Goal: Check status: Check status

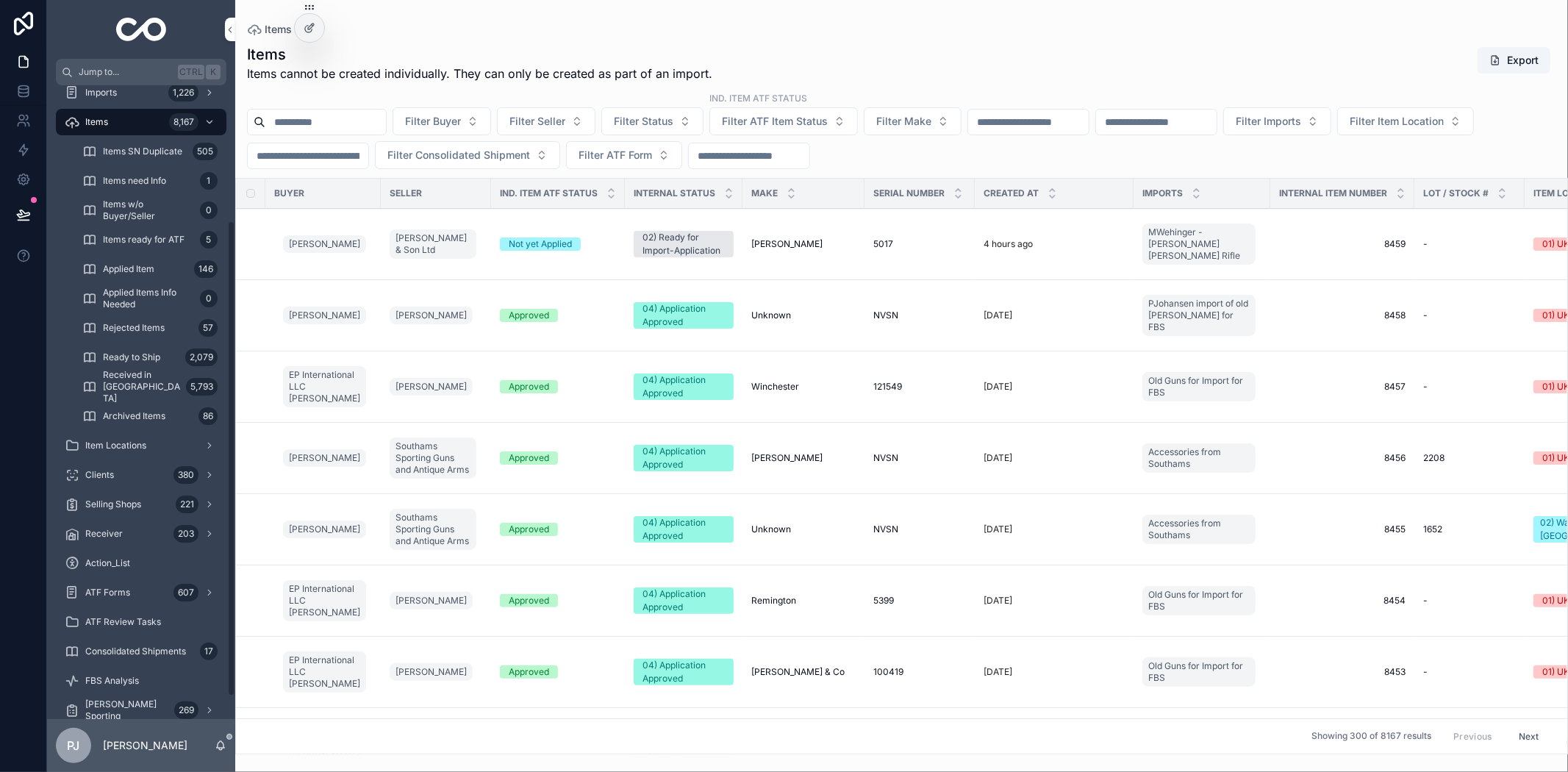
scroll to position [210, 0]
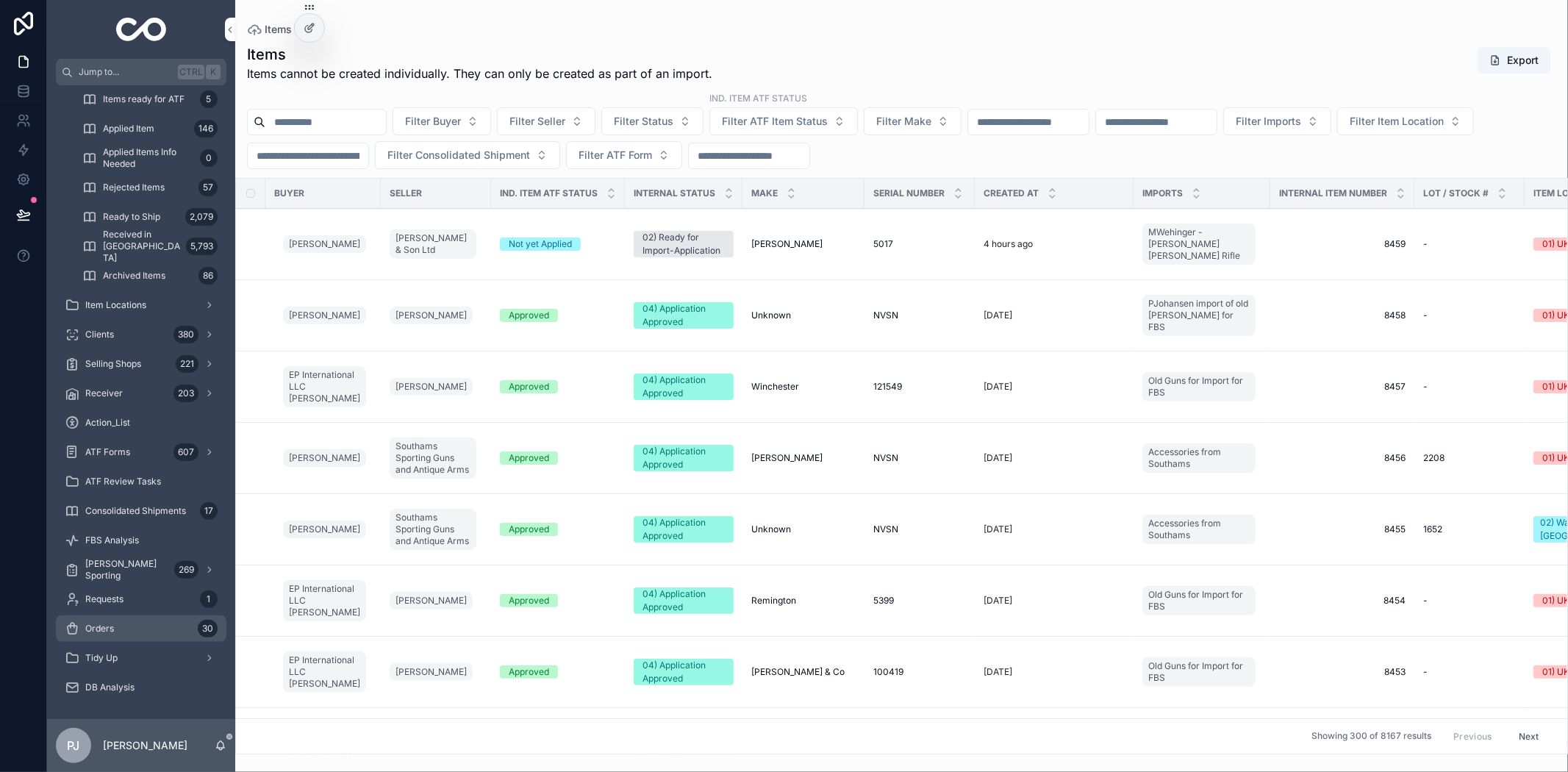
drag, startPoint x: 128, startPoint y: 624, endPoint x: 193, endPoint y: 550, distance: 98.5
click at [128, 624] on div "Orders 30" at bounding box center [142, 629] width 153 height 24
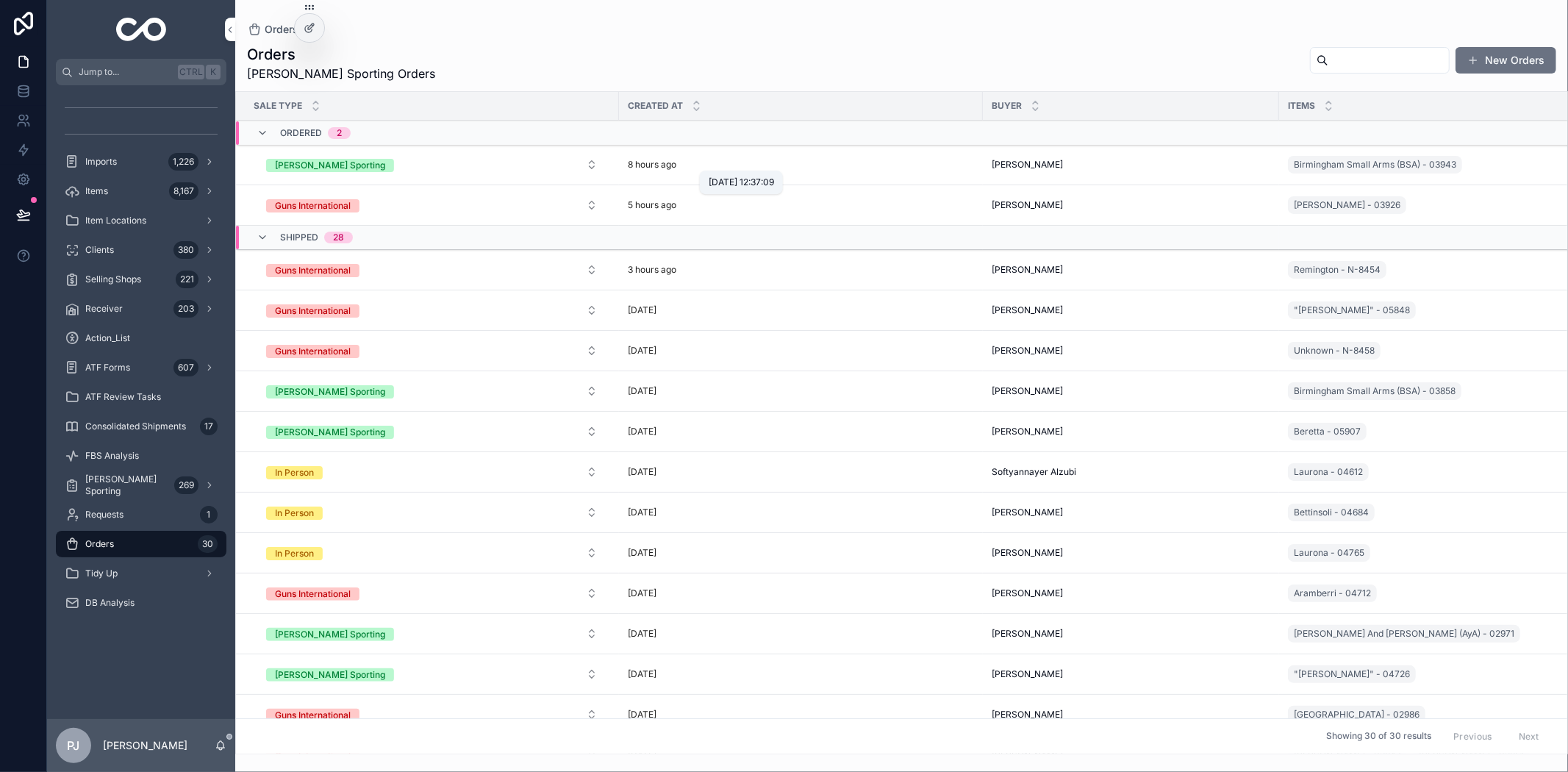
click at [668, 165] on p "8 hours ago" at bounding box center [652, 164] width 48 height 11
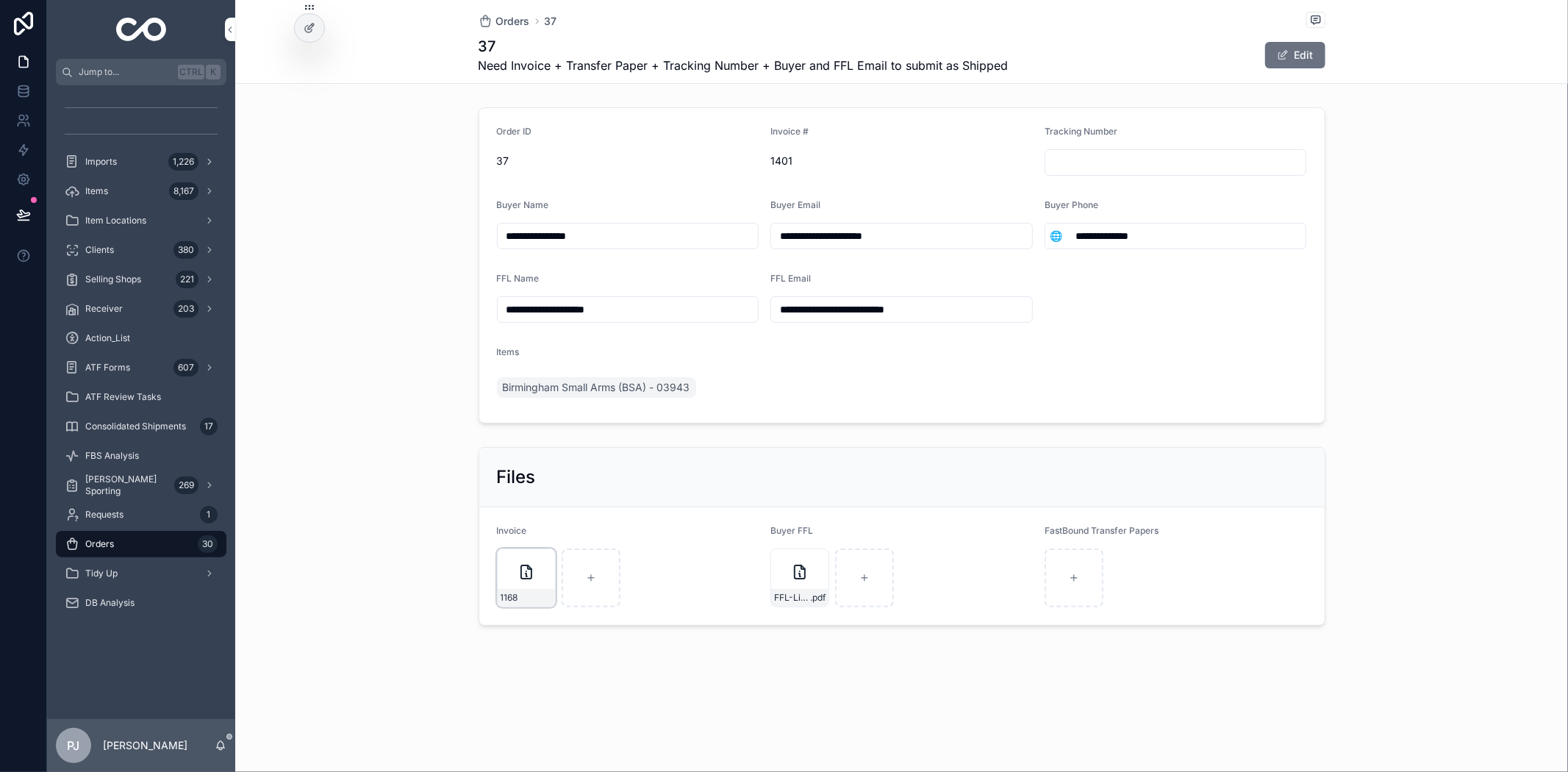
click at [530, 599] on div "1168" at bounding box center [526, 598] width 57 height 18
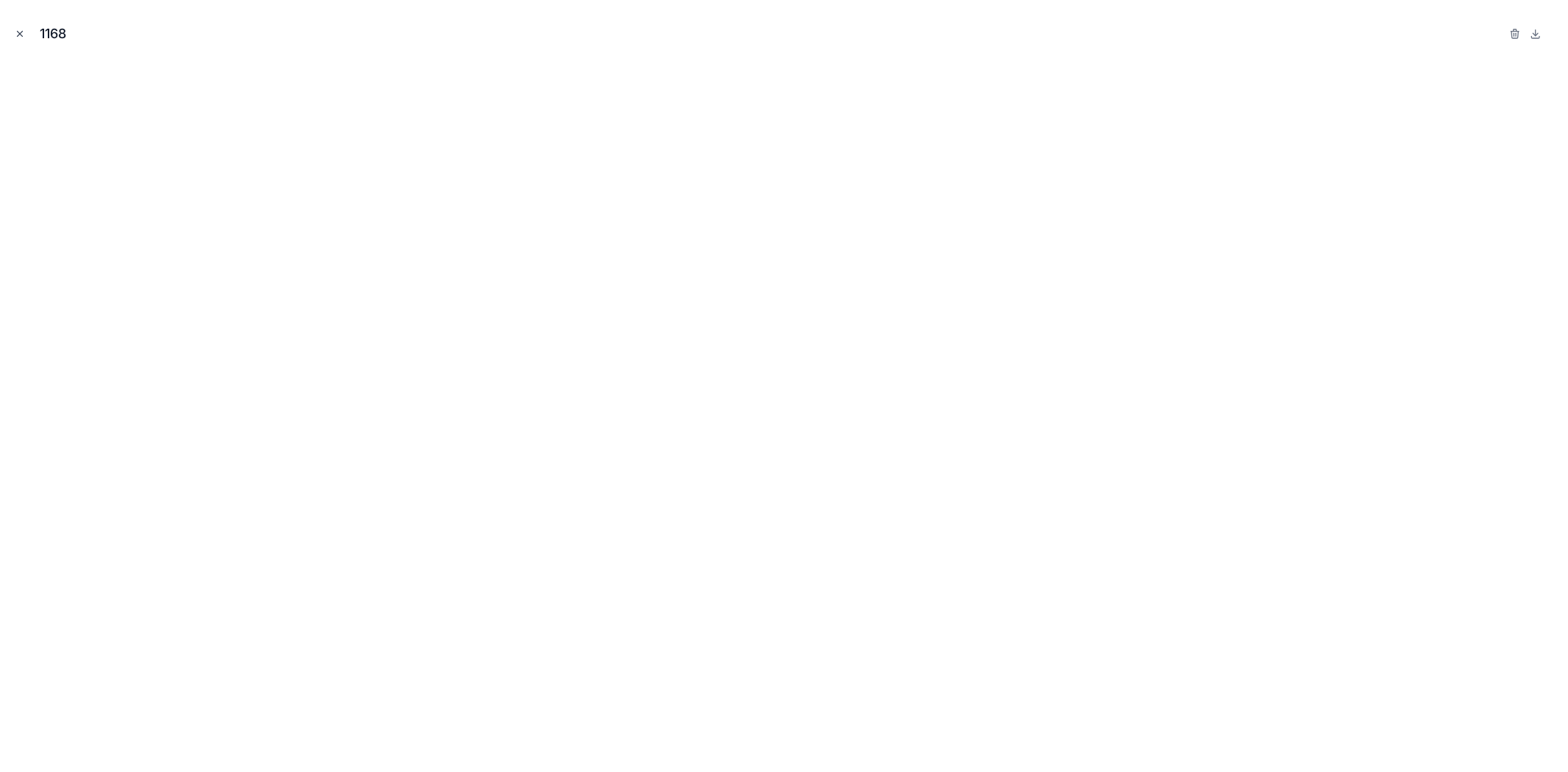
click at [25, 37] on icon "Close modal" at bounding box center [20, 34] width 11 height 11
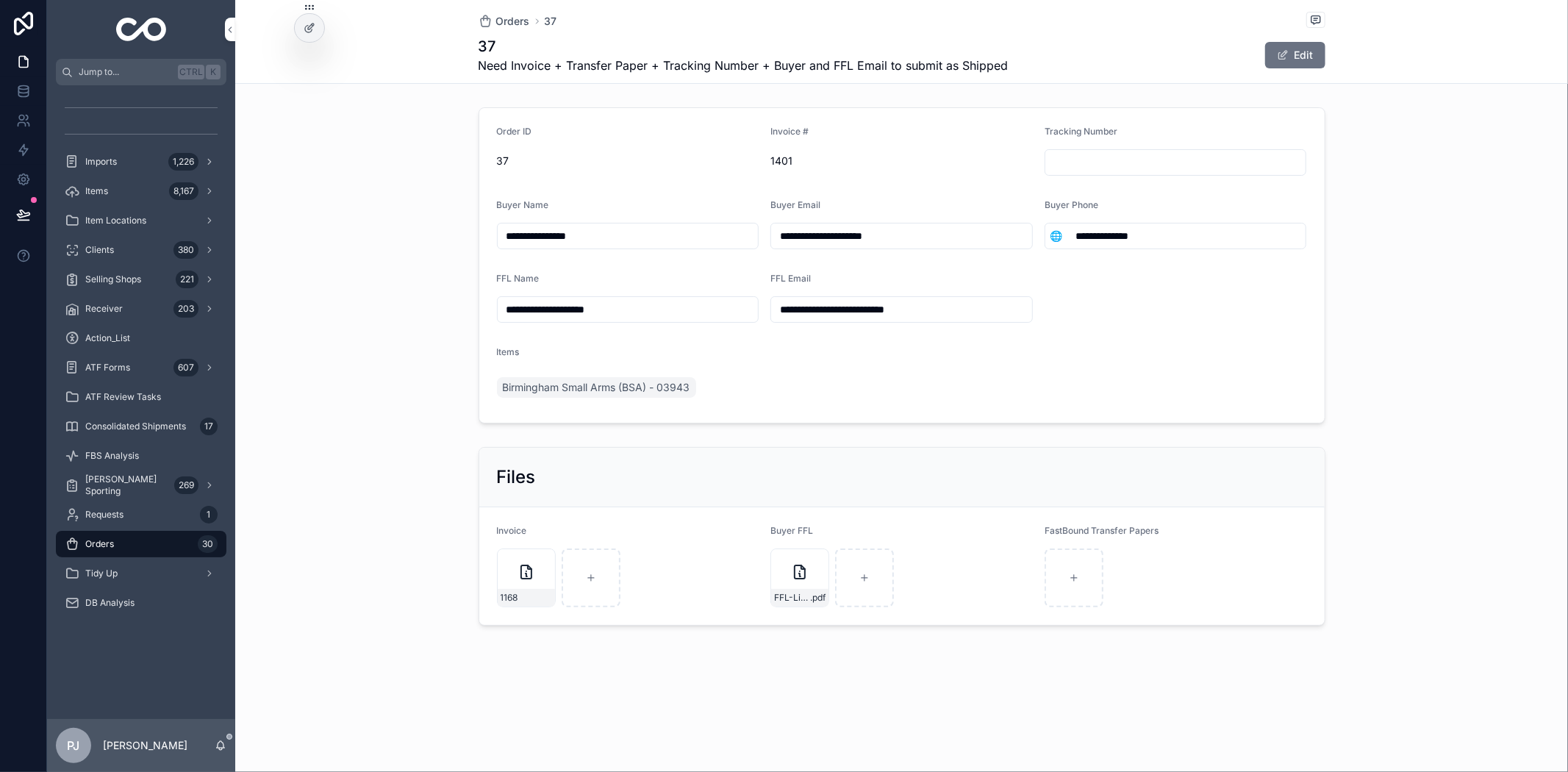
drag, startPoint x: 920, startPoint y: 239, endPoint x: 772, endPoint y: 250, distance: 148.4
click at [773, 250] on form "**********" at bounding box center [902, 266] width 846 height 315
